Goal: Task Accomplishment & Management: Complete application form

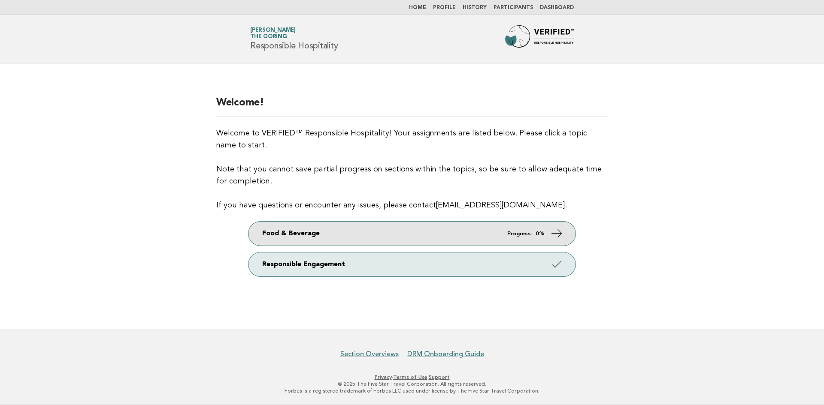
click at [375, 223] on link "Food & Beverage Progress: 0%" at bounding box center [411, 234] width 327 height 24
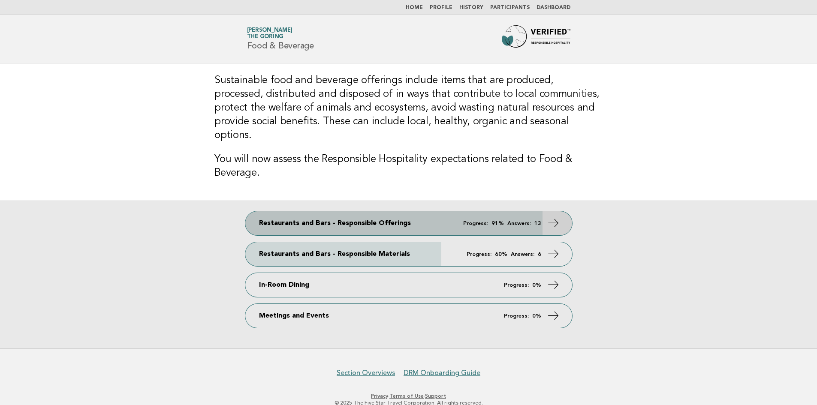
click at [397, 211] on link "Restaurants and Bars - Responsible Offerings Progress: 91% Answers: 13" at bounding box center [408, 223] width 327 height 24
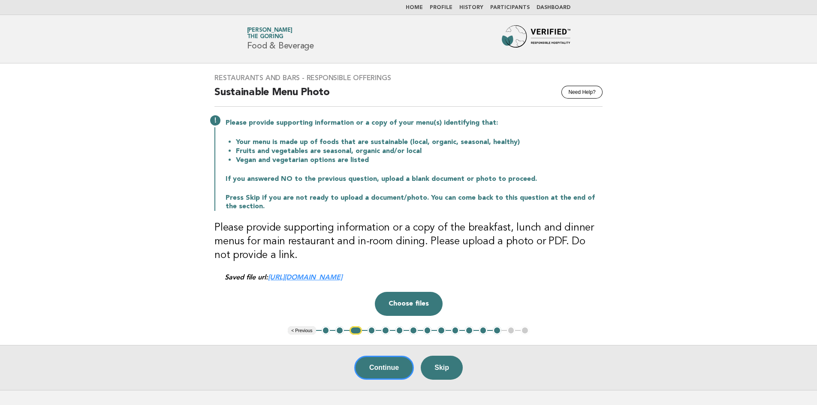
click at [356, 330] on button "3" at bounding box center [356, 330] width 12 height 9
click at [305, 279] on link "https://be0idi9hwh.ucarecd.net/3081c72e-5742-4eec-9450-fb1f5c998c40~4/" at bounding box center [305, 277] width 74 height 8
click at [339, 328] on button "2" at bounding box center [339, 330] width 9 height 9
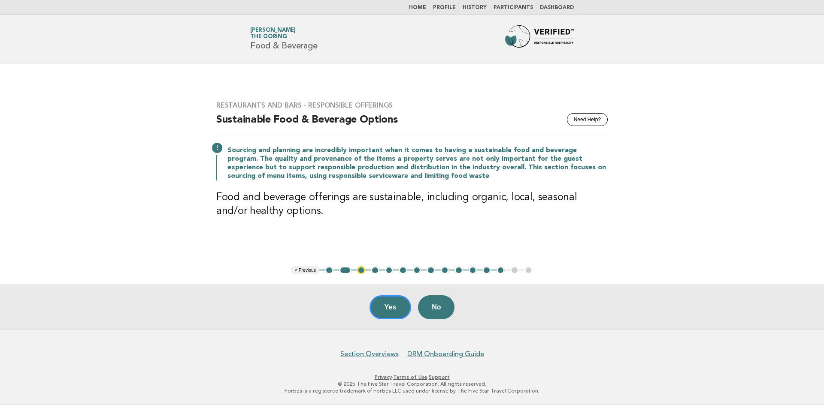
click at [329, 273] on button "1" at bounding box center [329, 270] width 9 height 9
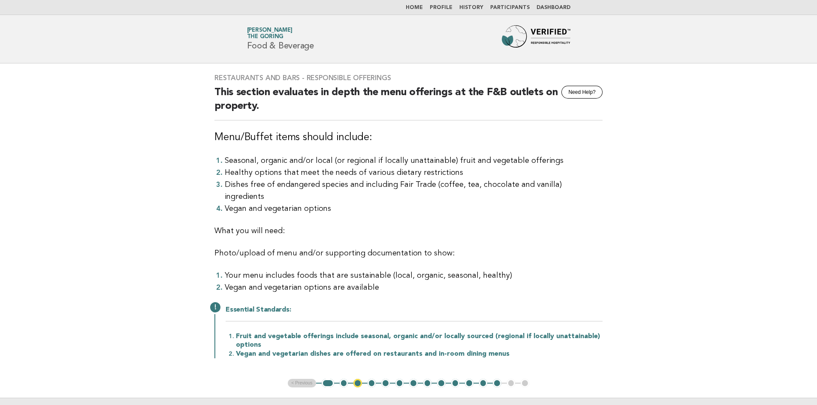
click at [346, 379] on button "2" at bounding box center [344, 383] width 9 height 9
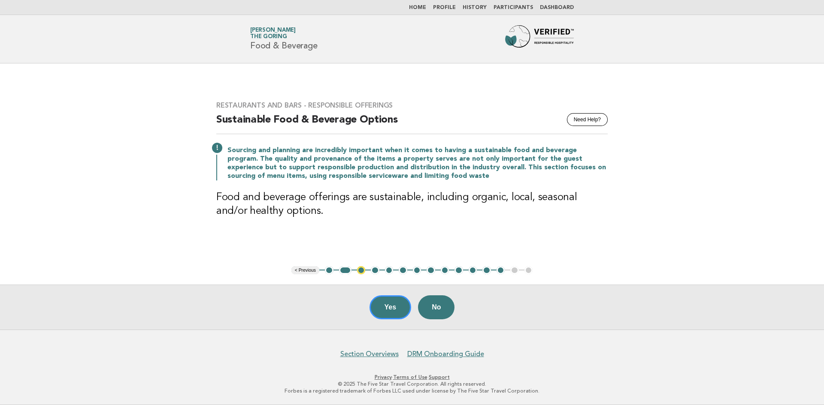
click at [362, 273] on button "3" at bounding box center [361, 270] width 9 height 9
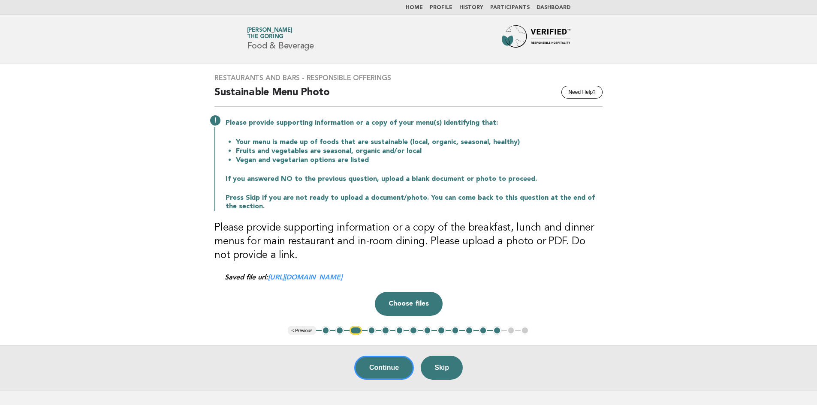
click at [370, 331] on button "4" at bounding box center [372, 330] width 9 height 9
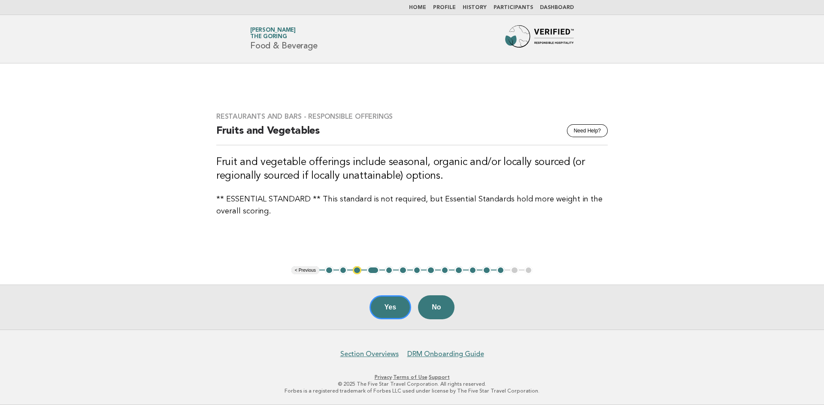
click at [388, 274] on button "5" at bounding box center [389, 270] width 9 height 9
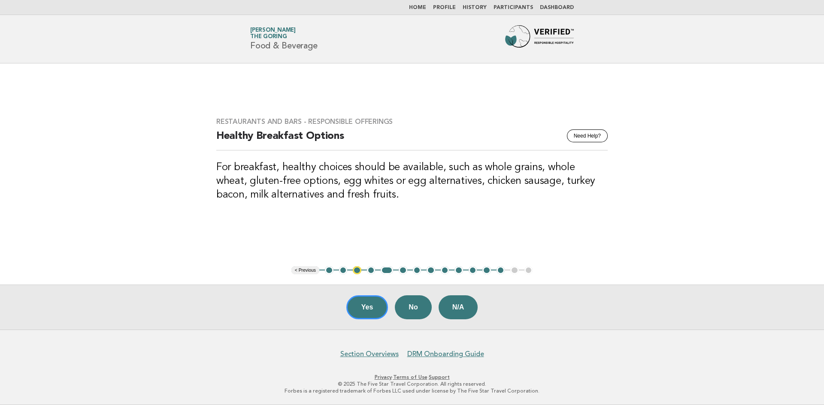
click at [403, 273] on button "6" at bounding box center [403, 270] width 9 height 9
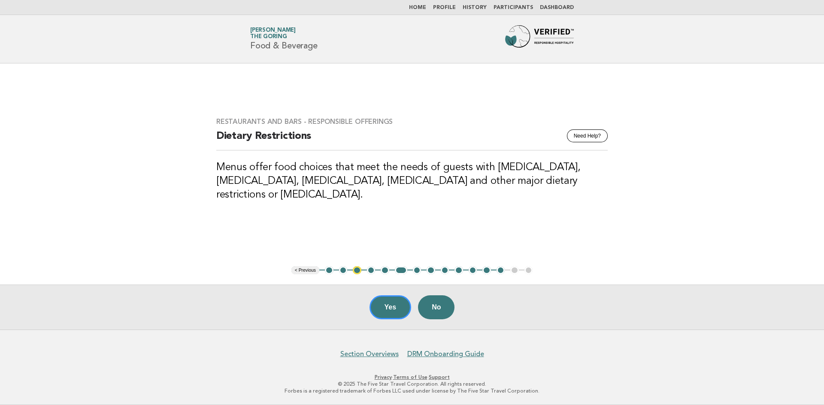
click at [417, 273] on button "7" at bounding box center [417, 270] width 9 height 9
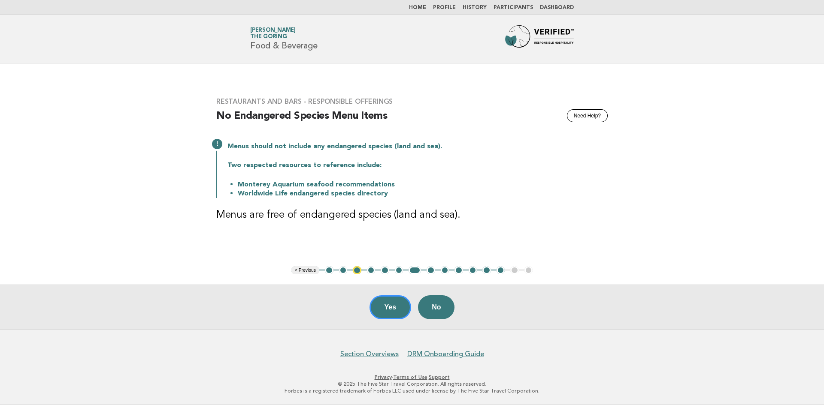
click at [430, 273] on button "8" at bounding box center [430, 270] width 9 height 9
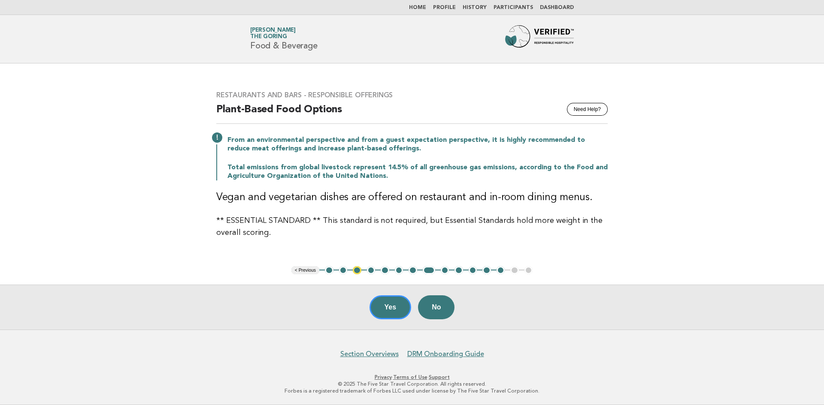
click at [445, 272] on button "9" at bounding box center [445, 270] width 9 height 9
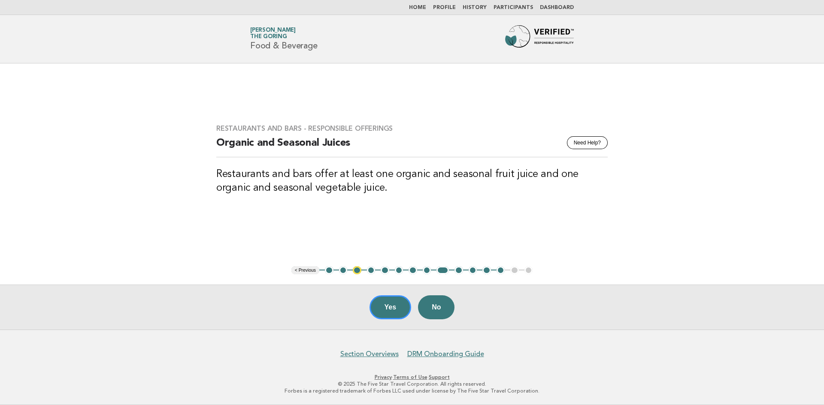
click at [457, 272] on button "10" at bounding box center [458, 270] width 9 height 9
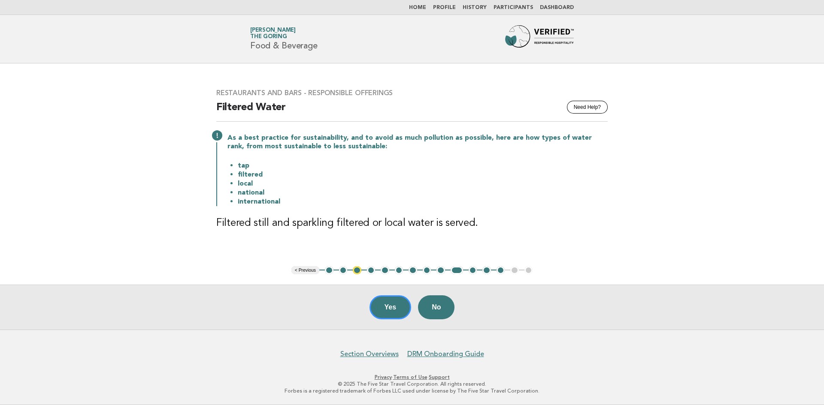
click at [471, 269] on button "11" at bounding box center [472, 270] width 9 height 9
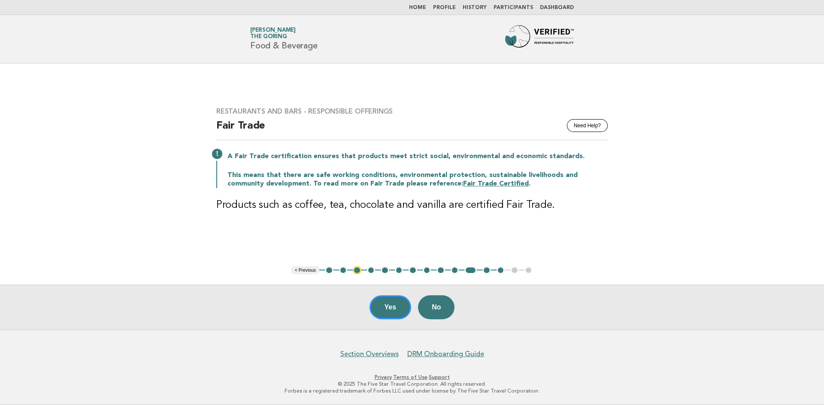
click at [489, 272] on button "12" at bounding box center [486, 270] width 9 height 9
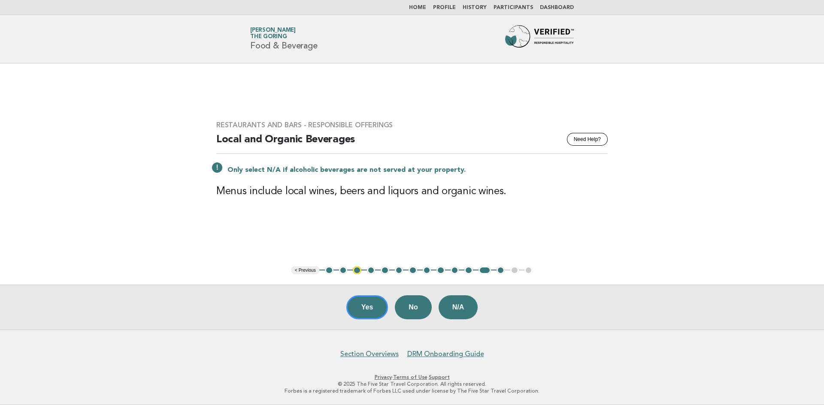
click at [499, 272] on button "13" at bounding box center [500, 270] width 9 height 9
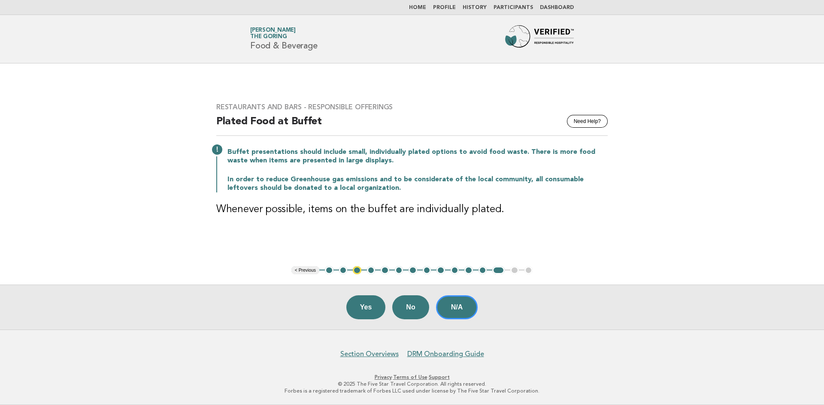
click at [483, 270] on button "12" at bounding box center [482, 270] width 9 height 9
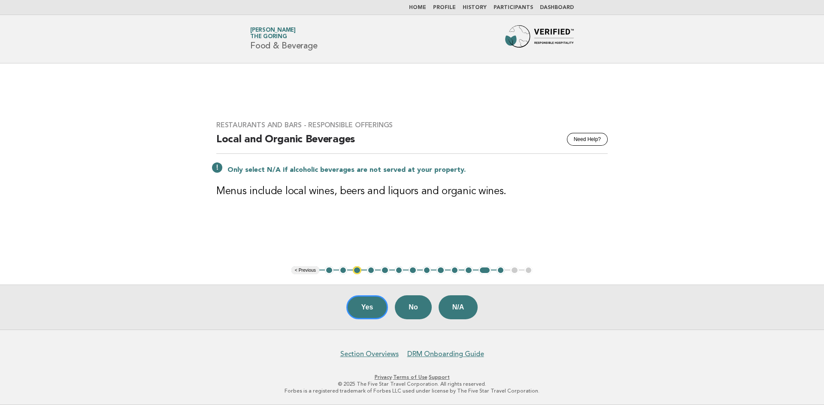
click at [500, 275] on button "13" at bounding box center [500, 270] width 9 height 9
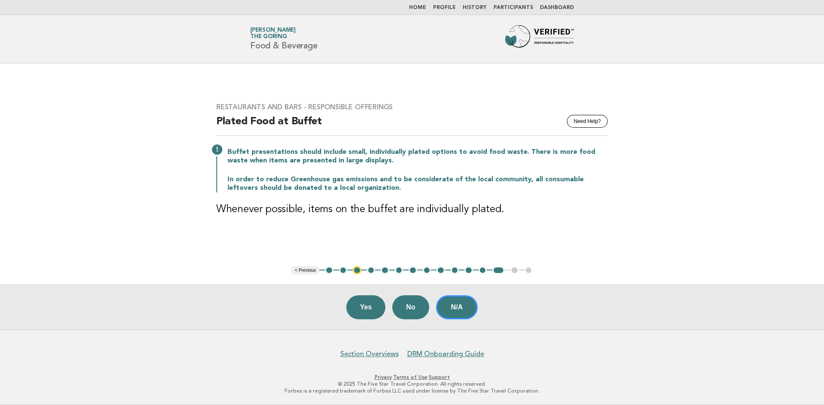
click at [478, 269] on button "12" at bounding box center [482, 270] width 9 height 9
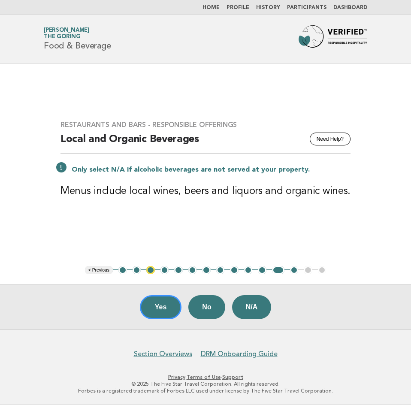
click at [262, 272] on button "11" at bounding box center [262, 270] width 9 height 9
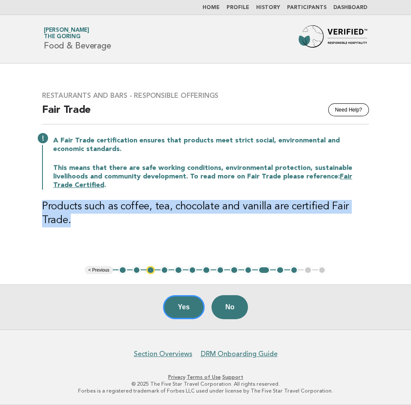
drag, startPoint x: 85, startPoint y: 221, endPoint x: 37, endPoint y: 208, distance: 49.4
click at [37, 208] on div "Restaurants and Bars - Responsible Offerings Need Help? Fair Trade A Fair Trade…" at bounding box center [205, 164] width 347 height 167
copy h3 "Products such as coffee, tea, chocolate and vanilla are certified Fair Trade."
click at [281, 269] on button "12" at bounding box center [280, 270] width 9 height 9
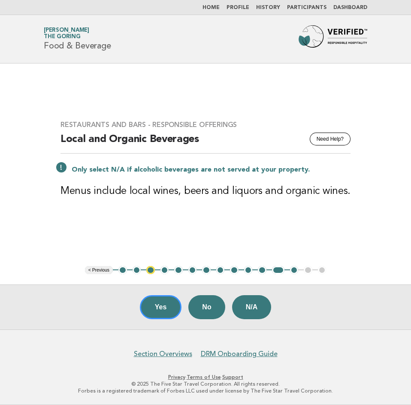
click at [293, 270] on button "13" at bounding box center [294, 270] width 9 height 9
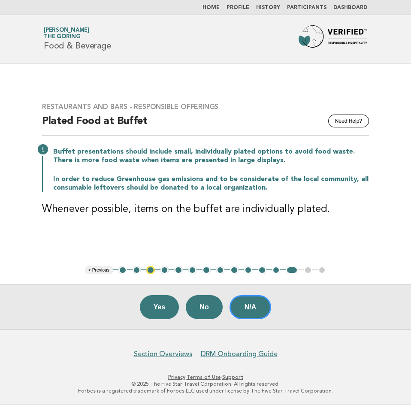
click at [307, 272] on ul "< Previous 1 2 3 4 5 6 7 8 9 10 11 12 13 14 15" at bounding box center [206, 270] width 242 height 9
click at [266, 309] on button "N/A" at bounding box center [250, 307] width 42 height 24
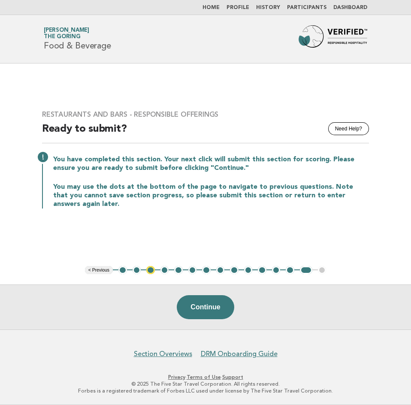
click at [213, 9] on link "Home" at bounding box center [210, 7] width 17 height 5
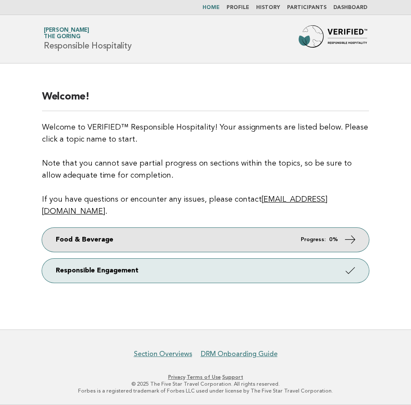
click at [264, 228] on link "Food & Beverage Progress: 0%" at bounding box center [205, 240] width 327 height 24
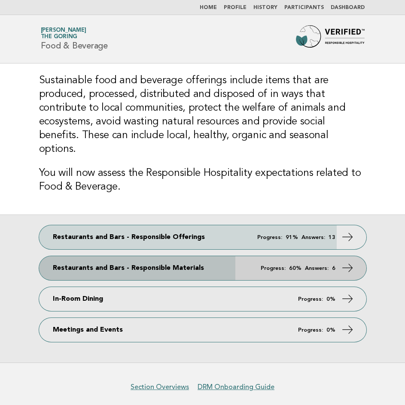
click at [241, 256] on link "Restaurants and Bars - Responsible Materials Progress: 60% Answers: 6" at bounding box center [202, 268] width 327 height 24
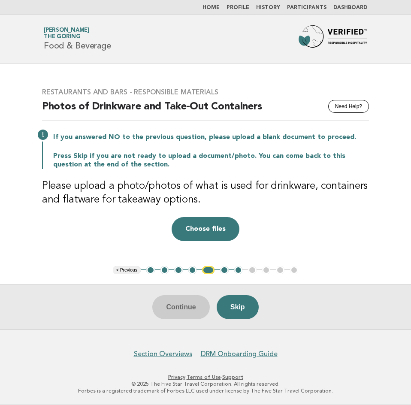
click at [152, 271] on button "1" at bounding box center [150, 270] width 9 height 9
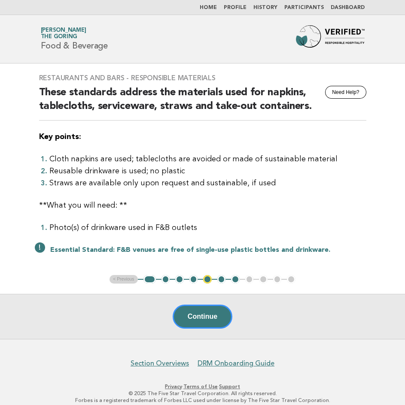
click at [164, 277] on button "2" at bounding box center [165, 279] width 9 height 9
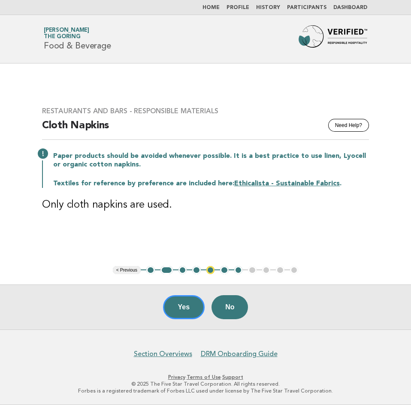
click at [186, 271] on button "3" at bounding box center [182, 270] width 9 height 9
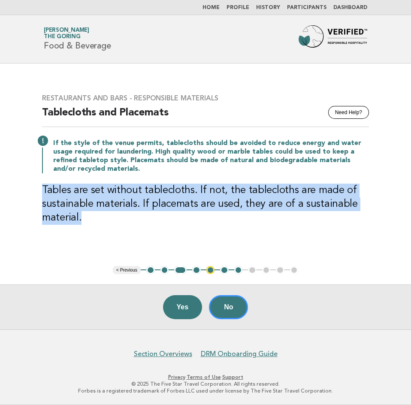
drag, startPoint x: 85, startPoint y: 222, endPoint x: 42, endPoint y: 195, distance: 51.4
click at [42, 195] on div "Restaurants and Bars - Responsible Materials Need Help? Tablecloths and Placema…" at bounding box center [205, 165] width 347 height 162
copy h3 "Tables are set without tablecloths. If not, the tablecloths are made of sustain…"
click at [193, 271] on button "4" at bounding box center [196, 270] width 9 height 9
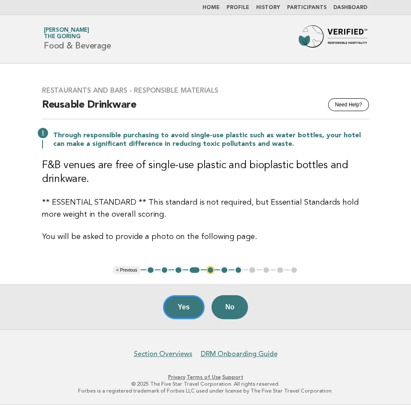
click at [211, 270] on button "5" at bounding box center [210, 270] width 9 height 9
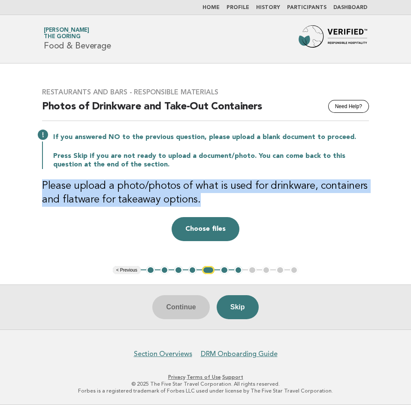
drag, startPoint x: 205, startPoint y: 201, endPoint x: 42, endPoint y: 189, distance: 163.0
click at [42, 189] on h3 "Please upload a photo/photos of what is used for drinkware, containers and flat…" at bounding box center [205, 192] width 327 height 27
copy h3 "Please upload a photo/photos of what is used for drinkware, containers and flat…"
click at [223, 269] on button "6" at bounding box center [224, 270] width 9 height 9
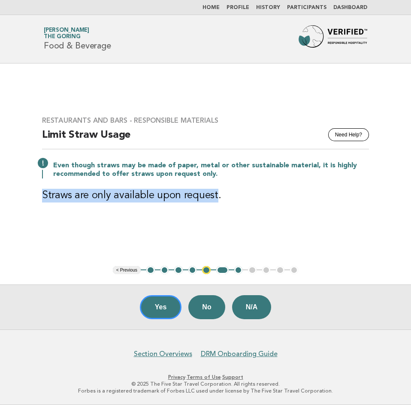
drag, startPoint x: 43, startPoint y: 198, endPoint x: 213, endPoint y: 199, distance: 169.9
click at [213, 199] on h3 "Straws are only available upon request." at bounding box center [205, 196] width 327 height 14
copy h3 "Straws are only available upon request"
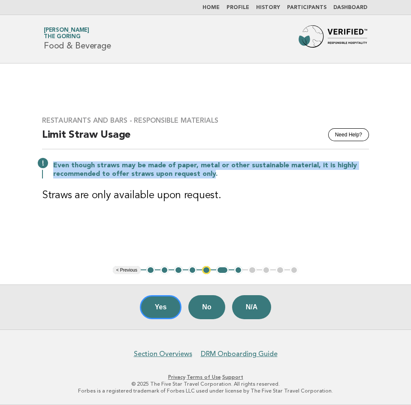
drag, startPoint x: 54, startPoint y: 166, endPoint x: 211, endPoint y: 175, distance: 157.3
click at [211, 175] on p "Even though straws may be made of paper, metal or other sustainable material, i…" at bounding box center [211, 169] width 316 height 17
copy p "Even though straws may be made of paper, metal or other sustainable material, i…"
click at [225, 269] on button "6" at bounding box center [222, 270] width 12 height 9
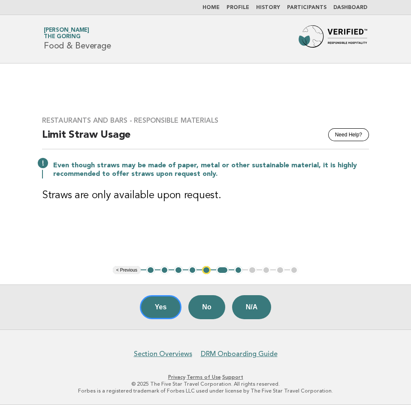
click at [236, 270] on button "7" at bounding box center [238, 270] width 9 height 9
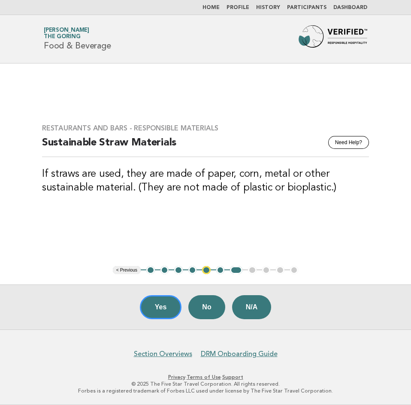
click at [253, 270] on ul "< Previous 1 2 3 4 5 6 7 8 9 10 11" at bounding box center [206, 270] width 186 height 9
click at [153, 308] on button "Yes" at bounding box center [161, 307] width 42 height 24
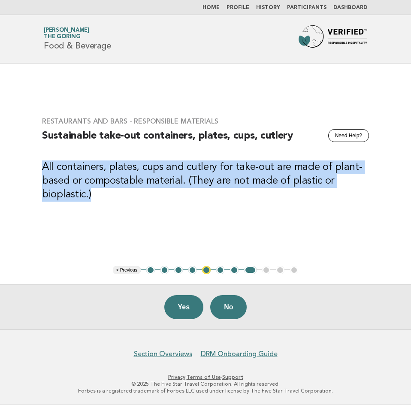
drag, startPoint x: 121, startPoint y: 195, endPoint x: 42, endPoint y: 166, distance: 84.5
click at [42, 166] on h3 "All containers, plates, cups and cutlery for take-out are made of plant-based o…" at bounding box center [205, 180] width 327 height 41
copy h3 "All containers, plates, cups and cutlery for take-out are made of plant-based o…"
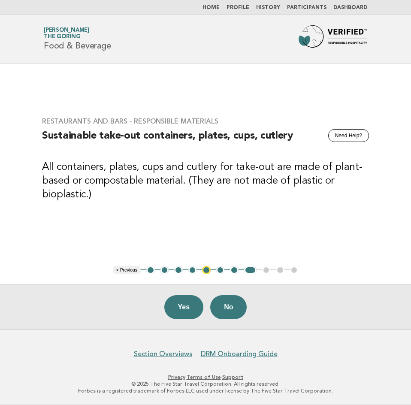
click at [267, 270] on ul "< Previous 1 2 3 4 5 6 7 8 9 10 11" at bounding box center [206, 270] width 186 height 9
click at [184, 301] on button "Yes" at bounding box center [183, 307] width 39 height 24
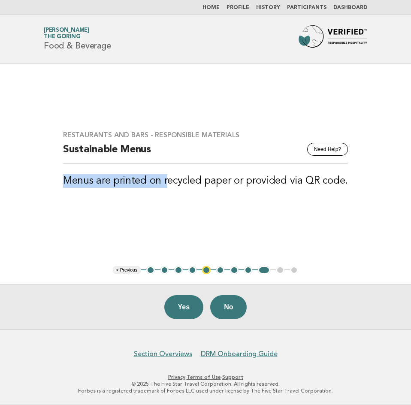
drag, startPoint x: 65, startPoint y: 181, endPoint x: 168, endPoint y: 181, distance: 103.0
click at [168, 181] on h3 "Menus are printed on recycled paper or provided via QR code." at bounding box center [205, 181] width 285 height 14
click at [178, 199] on div "Restaurants and Bars - Responsible Materials Need Help? Sustainable Menus Menus…" at bounding box center [205, 165] width 305 height 88
drag, startPoint x: 66, startPoint y: 181, endPoint x: 70, endPoint y: 181, distance: 4.7
click at [70, 181] on h3 "Menus are printed on recycled paper or provided via QR code." at bounding box center [205, 181] width 285 height 14
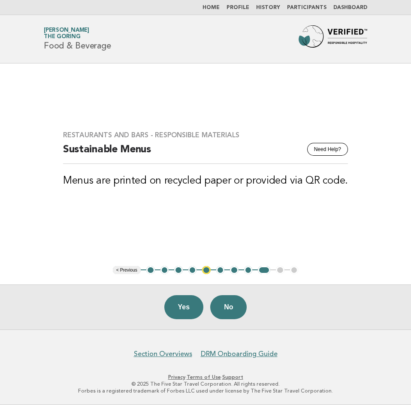
click at [183, 222] on main "Restaurants and Bars - Responsible Materials Need Help? Sustainable Menus Menus…" at bounding box center [205, 196] width 411 height 266
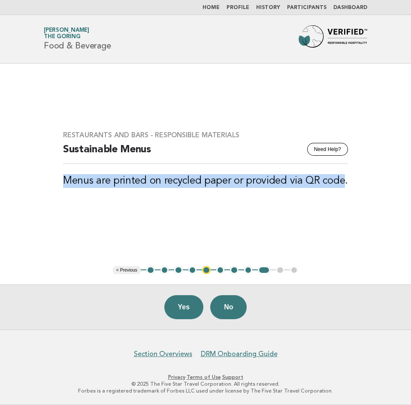
drag, startPoint x: 66, startPoint y: 181, endPoint x: 344, endPoint y: 182, distance: 278.4
click at [344, 182] on h3 "Menus are printed on recycled paper or provided via QR code." at bounding box center [205, 181] width 285 height 14
copy h3 "Menus are printed on recycled paper or provided via QR code"
click at [215, 307] on button "No" at bounding box center [228, 307] width 36 height 24
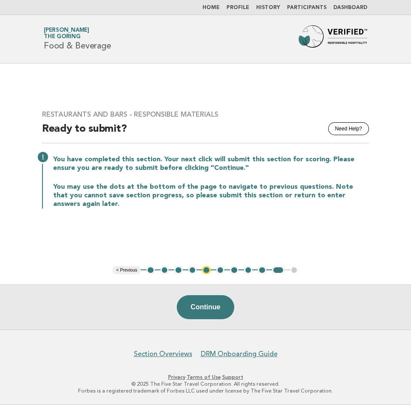
click at [249, 9] on link "Profile" at bounding box center [237, 7] width 23 height 5
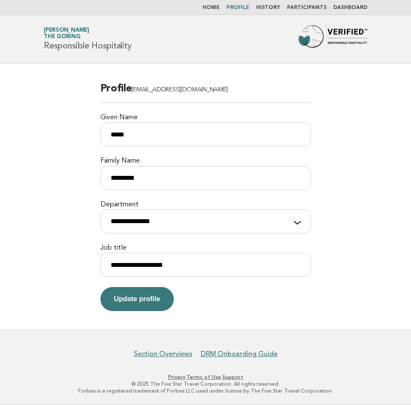
click at [218, 6] on link "Home" at bounding box center [210, 7] width 17 height 5
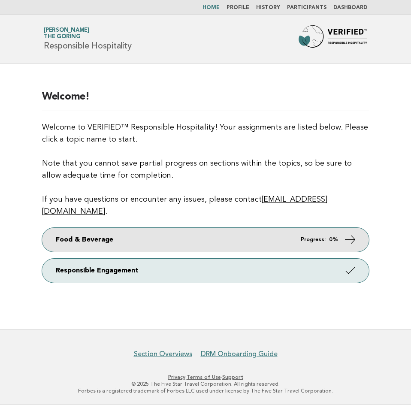
click at [277, 232] on link "Food & Beverage Progress: 0%" at bounding box center [205, 240] width 327 height 24
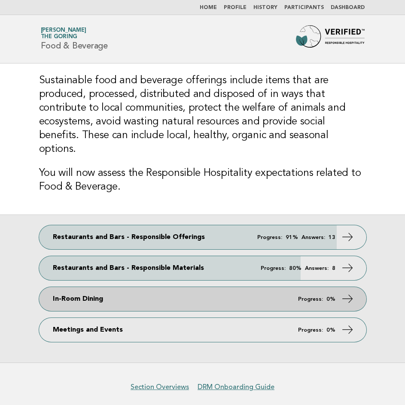
click at [178, 287] on link "In-Room Dining Progress: 0%" at bounding box center [202, 299] width 327 height 24
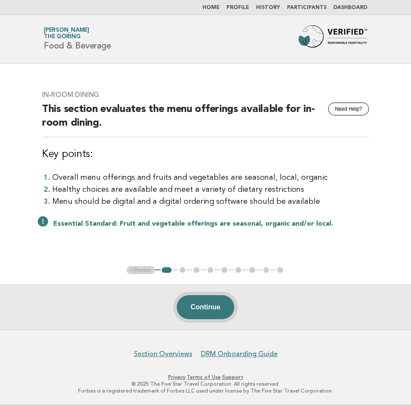
click at [201, 305] on button "Continue" at bounding box center [205, 307] width 57 height 24
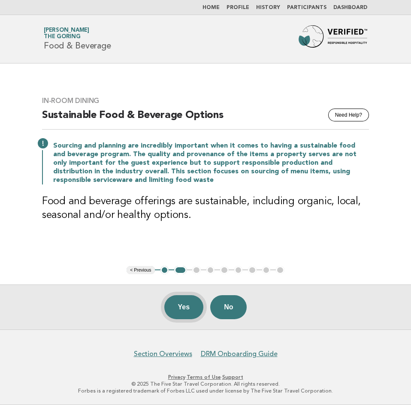
click at [194, 310] on button "Yes" at bounding box center [183, 307] width 39 height 24
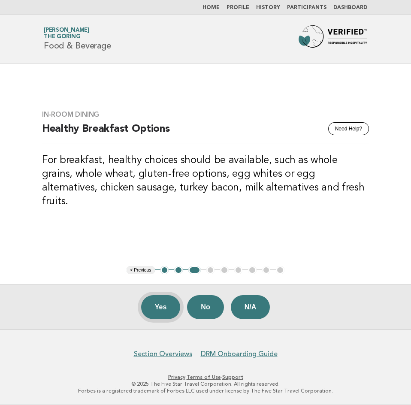
click at [154, 305] on button "Yes" at bounding box center [160, 307] width 39 height 24
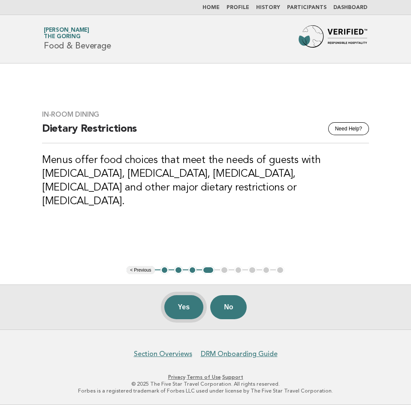
click at [194, 311] on button "Yes" at bounding box center [183, 307] width 39 height 24
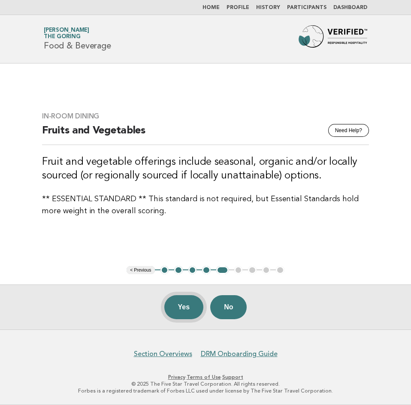
click at [179, 308] on button "Yes" at bounding box center [183, 307] width 39 height 24
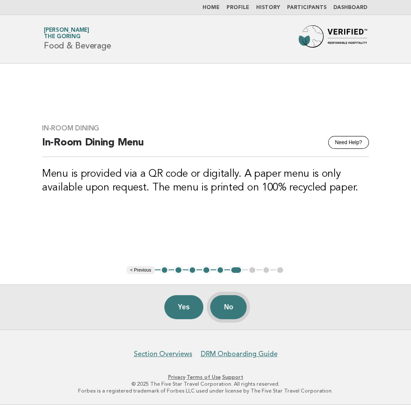
click at [234, 314] on button "No" at bounding box center [228, 307] width 36 height 24
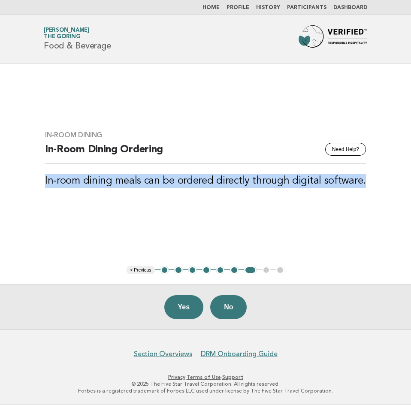
drag, startPoint x: 49, startPoint y: 179, endPoint x: 374, endPoint y: 184, distance: 324.3
click at [374, 184] on main "In-Room Dining Need Help? In-Room Dining Ordering In-room dining meals can be o…" at bounding box center [205, 196] width 411 height 266
copy h3 "In-room dining meals can be ordered directly through digital software."
click at [217, 302] on button "No" at bounding box center [228, 307] width 36 height 24
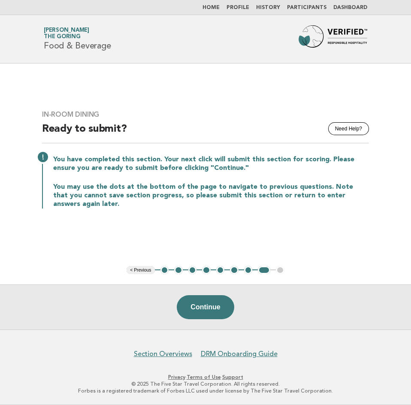
click at [220, 9] on link "Home" at bounding box center [210, 7] width 17 height 5
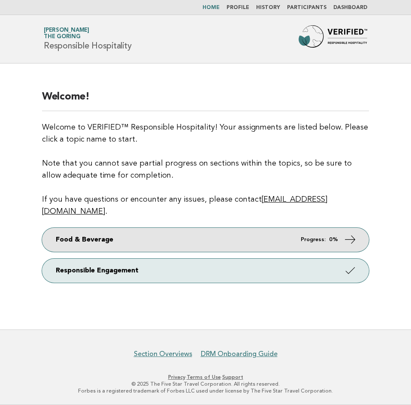
click at [278, 228] on link "Food & Beverage Progress: 0%" at bounding box center [205, 240] width 327 height 24
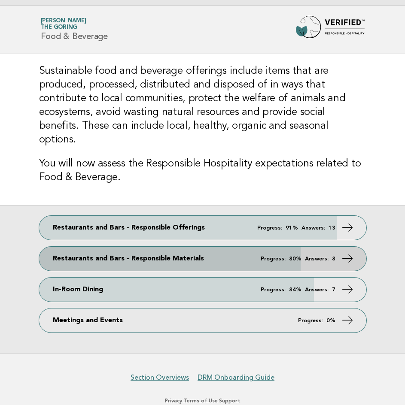
scroll to position [19, 0]
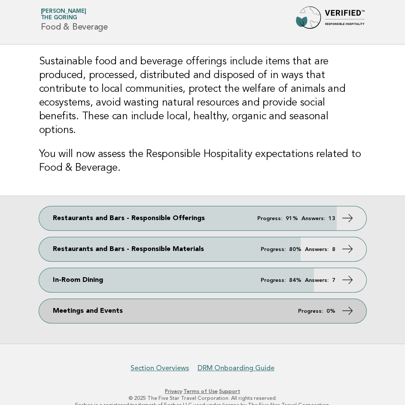
click at [203, 299] on link "Meetings and Events Progress: 0%" at bounding box center [202, 311] width 327 height 24
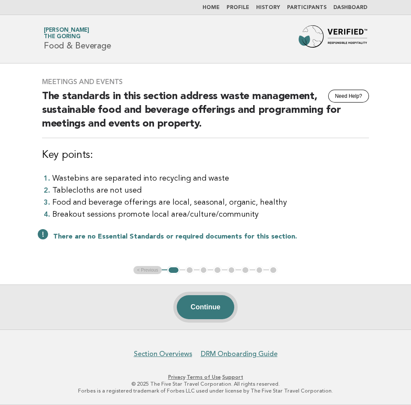
click at [215, 301] on button "Continue" at bounding box center [205, 307] width 57 height 24
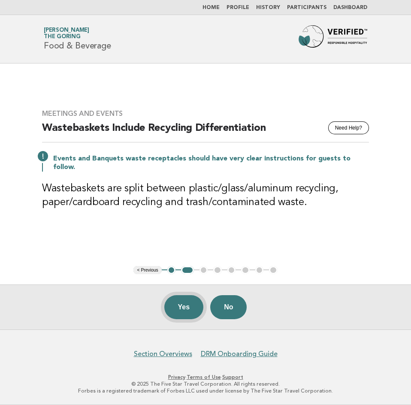
click at [189, 312] on button "Yes" at bounding box center [183, 307] width 39 height 24
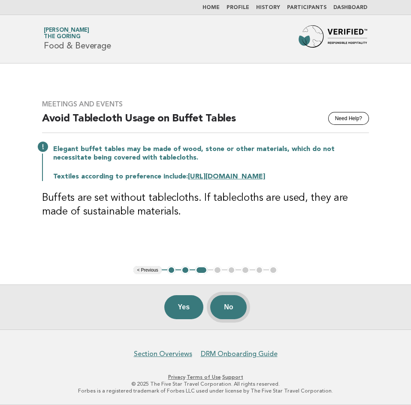
click at [222, 306] on button "No" at bounding box center [228, 307] width 36 height 24
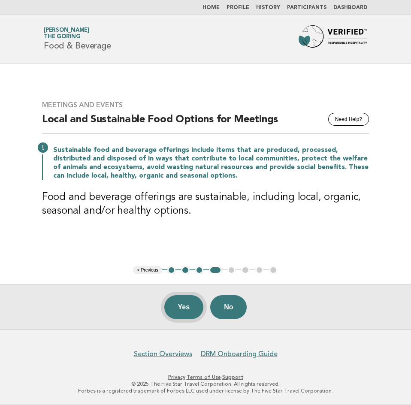
click at [179, 303] on button "Yes" at bounding box center [183, 307] width 39 height 24
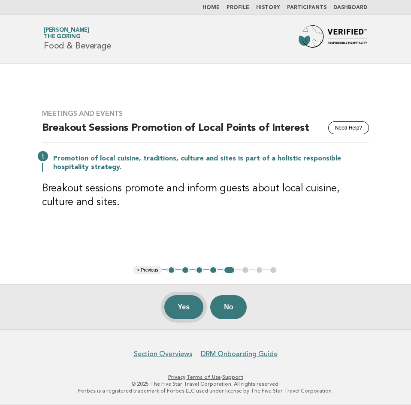
click at [190, 307] on button "Yes" at bounding box center [183, 307] width 39 height 24
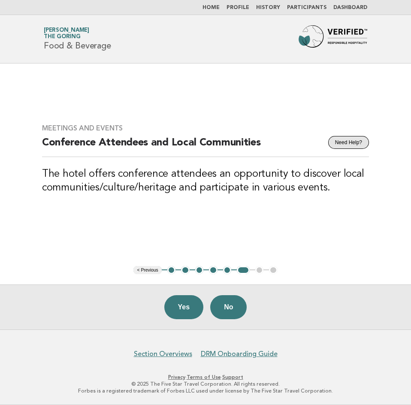
click at [338, 143] on button "Need Help?" at bounding box center [348, 142] width 41 height 13
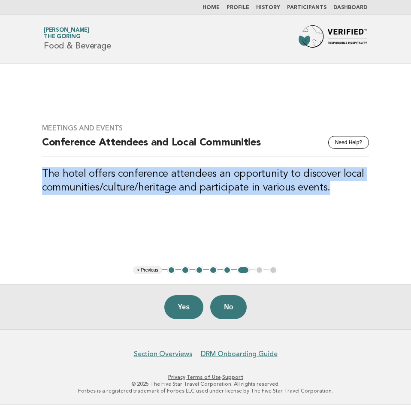
drag, startPoint x: 333, startPoint y: 192, endPoint x: 32, endPoint y: 171, distance: 301.4
click at [32, 171] on div "Meetings and Events Need Help? Conference Attendees and Local Communities The h…" at bounding box center [205, 165] width 347 height 102
copy h3 "The hotel offers conference attendees an opportunity to discover local communit…"
click at [229, 305] on button "No" at bounding box center [228, 307] width 36 height 24
